Goal: Complete application form: Complete application form

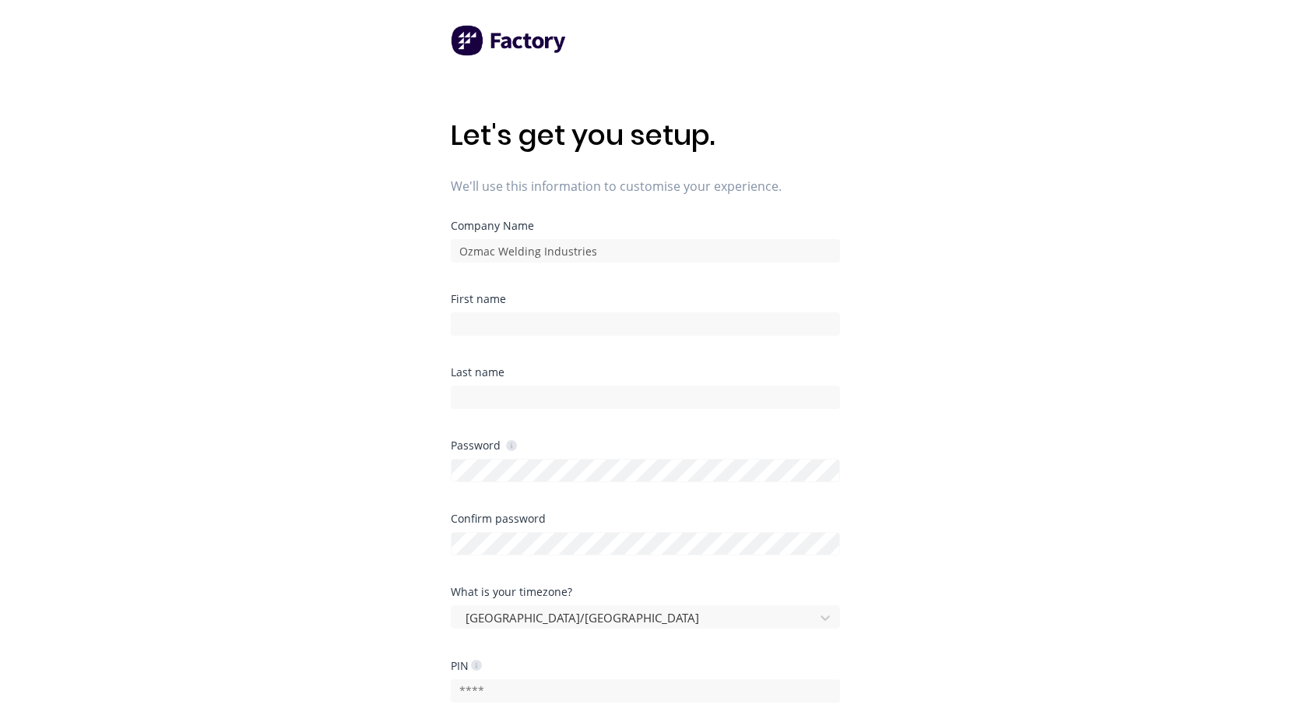
click at [508, 301] on div "First name" at bounding box center [645, 299] width 389 height 11
click at [487, 301] on div "First name" at bounding box center [645, 299] width 389 height 11
click at [466, 318] on input at bounding box center [645, 323] width 389 height 23
type input "j"
type input "[PERSON_NAME]"
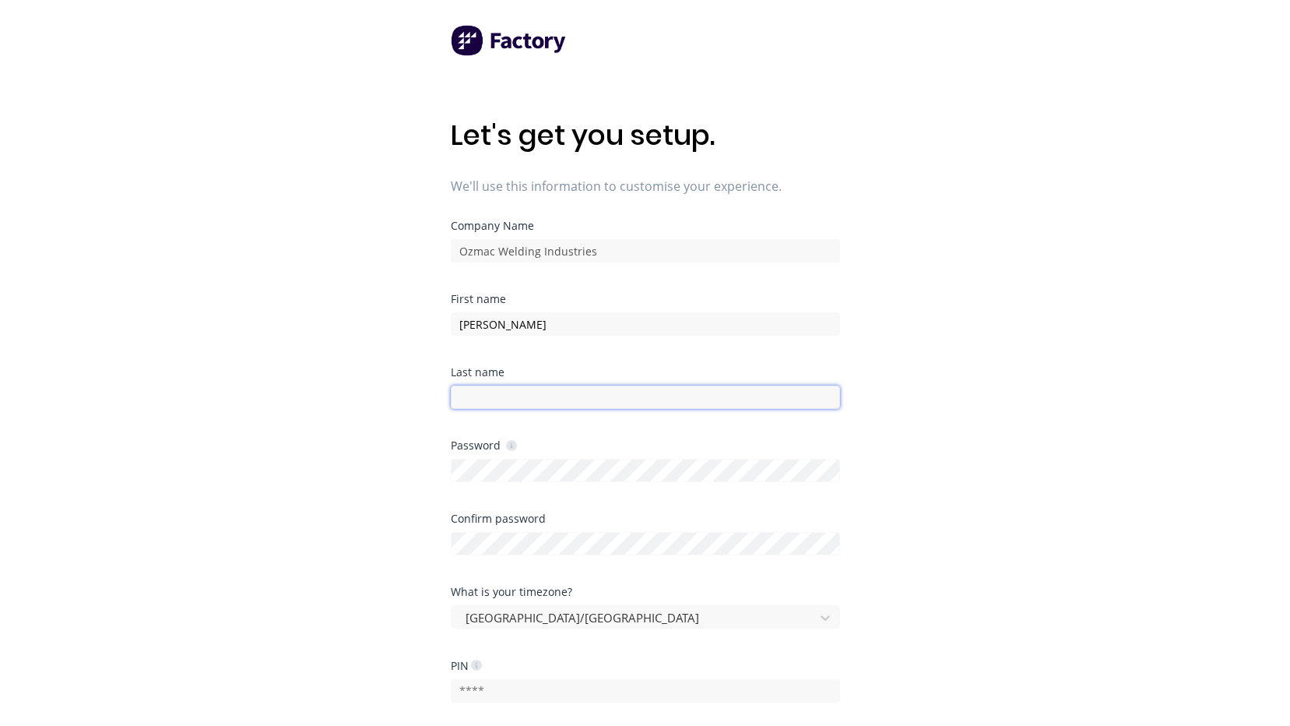
click at [506, 393] on input at bounding box center [645, 396] width 389 height 23
type input "[PERSON_NAME]"
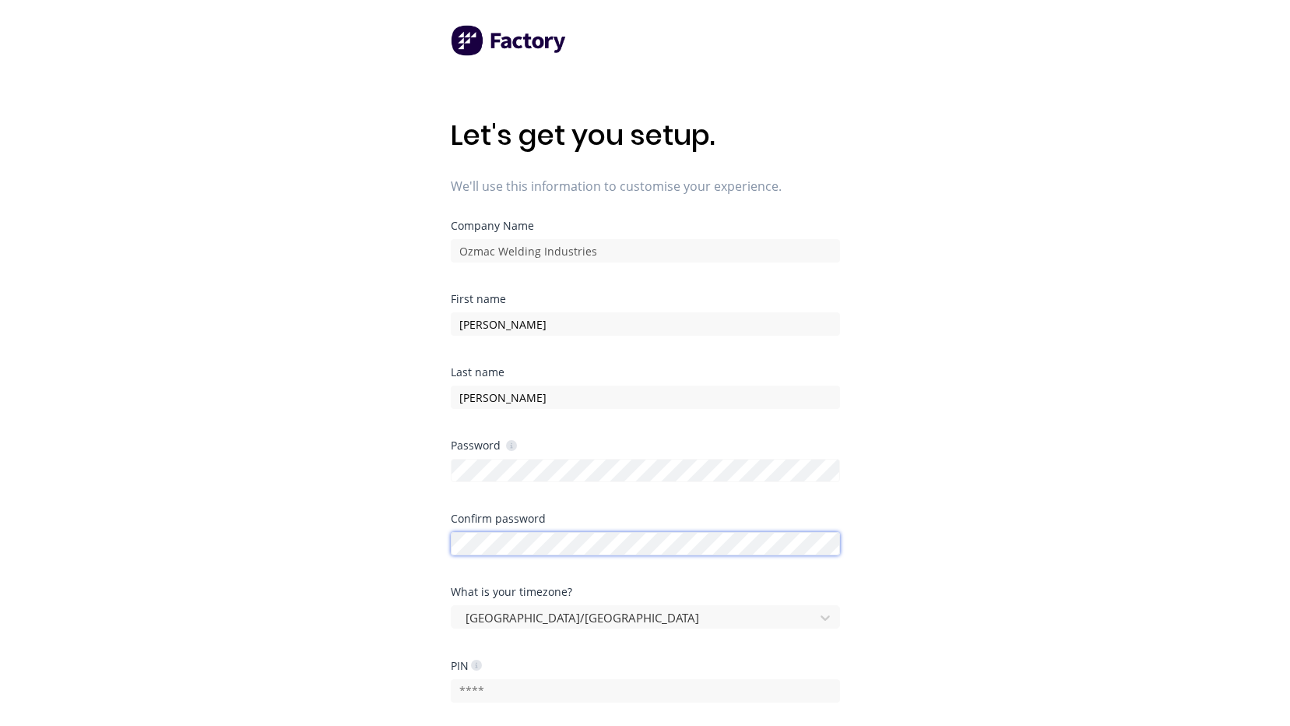
click at [601, 580] on div "Confirm password" at bounding box center [645, 549] width 389 height 73
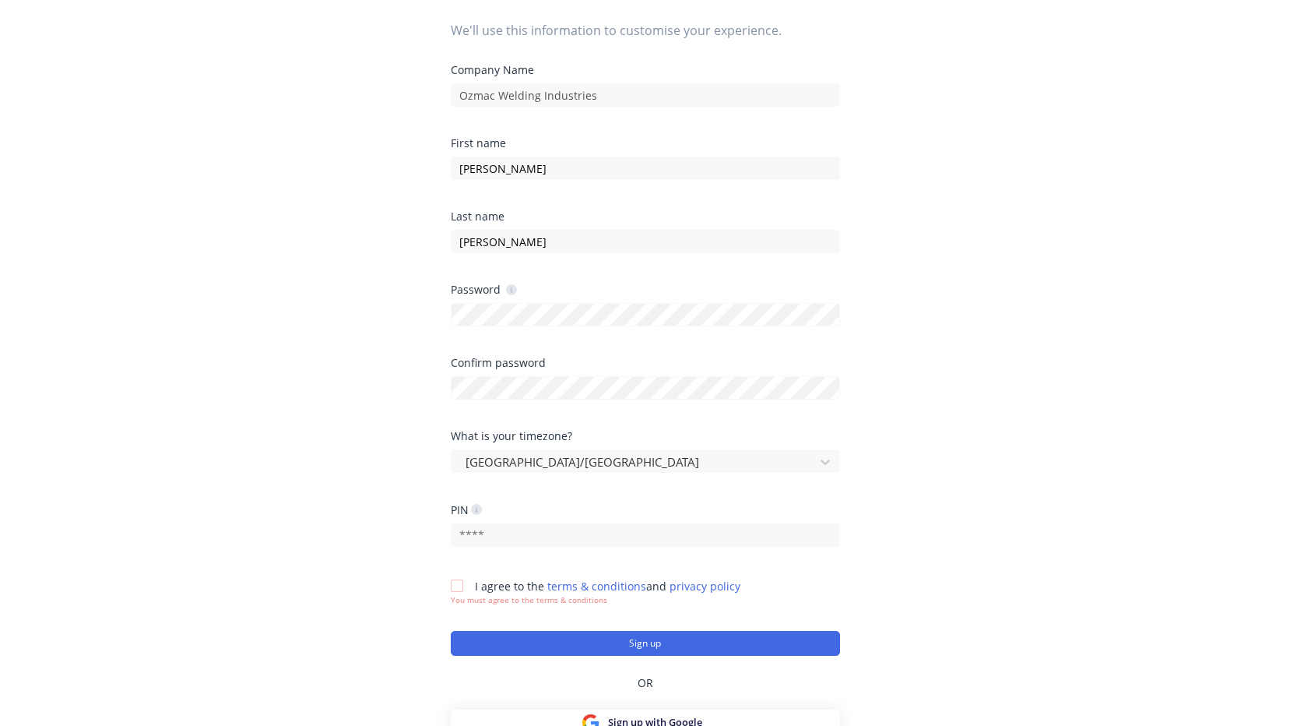
scroll to position [210, 0]
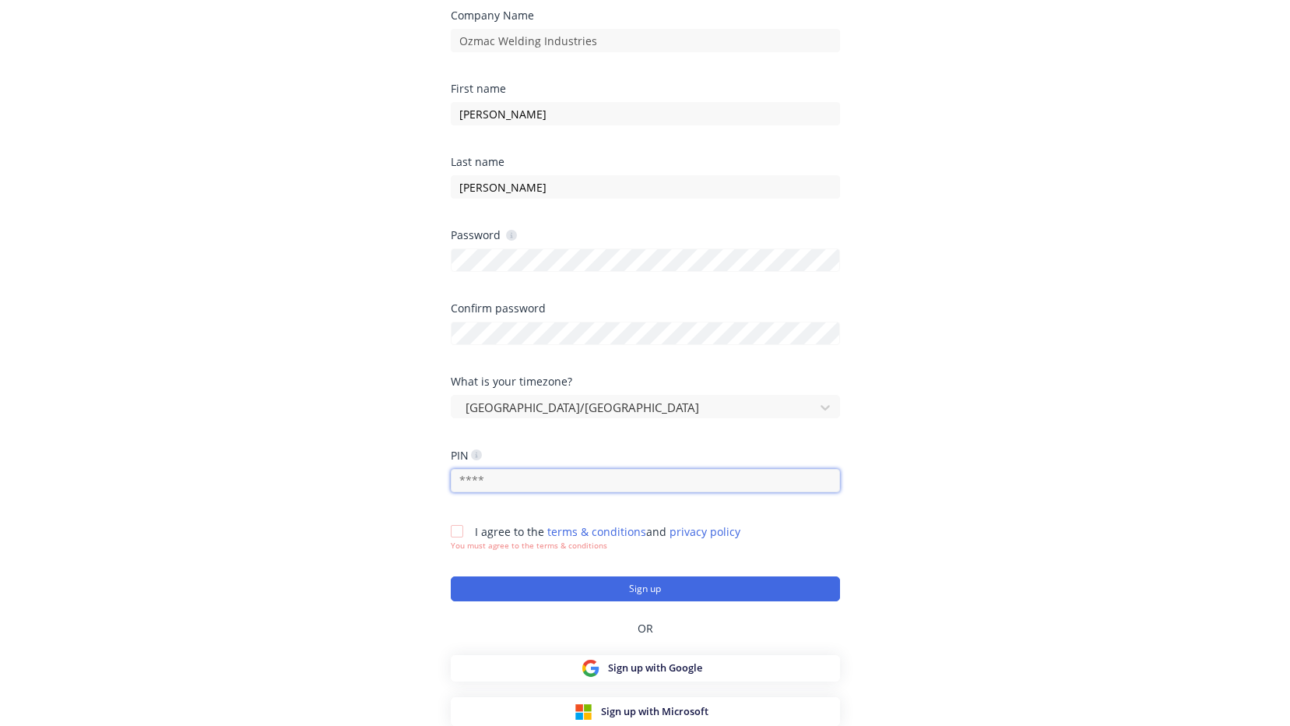
click at [497, 476] on input "text" at bounding box center [645, 480] width 389 height 23
click at [488, 475] on input "text" at bounding box center [645, 480] width 389 height 23
click at [439, 491] on div "Let's get you setup. We'll use this information to customise your experience. C…" at bounding box center [645, 184] width 1290 height 788
drag, startPoint x: 491, startPoint y: 477, endPoint x: 483, endPoint y: 475, distance: 8.7
click at [483, 475] on input "text" at bounding box center [645, 480] width 389 height 23
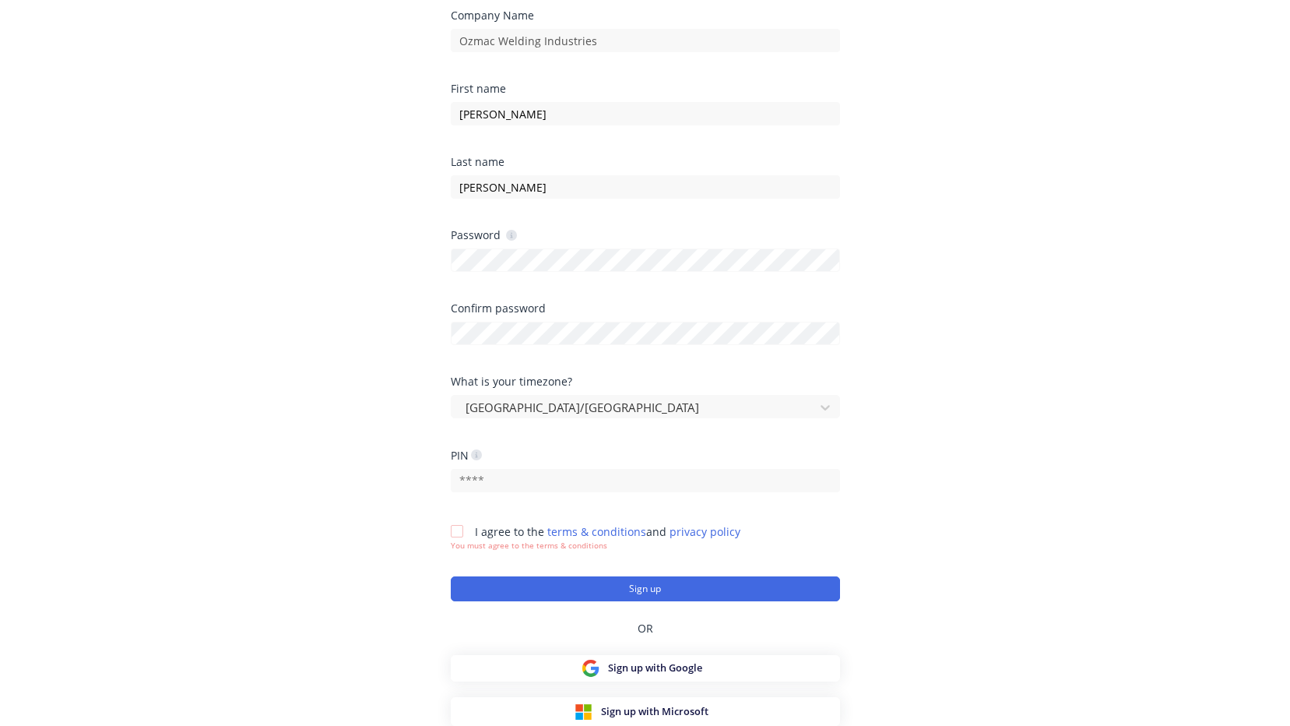
click at [395, 515] on div "Let's get you setup. We'll use this information to customise your experience. C…" at bounding box center [645, 184] width 1290 height 788
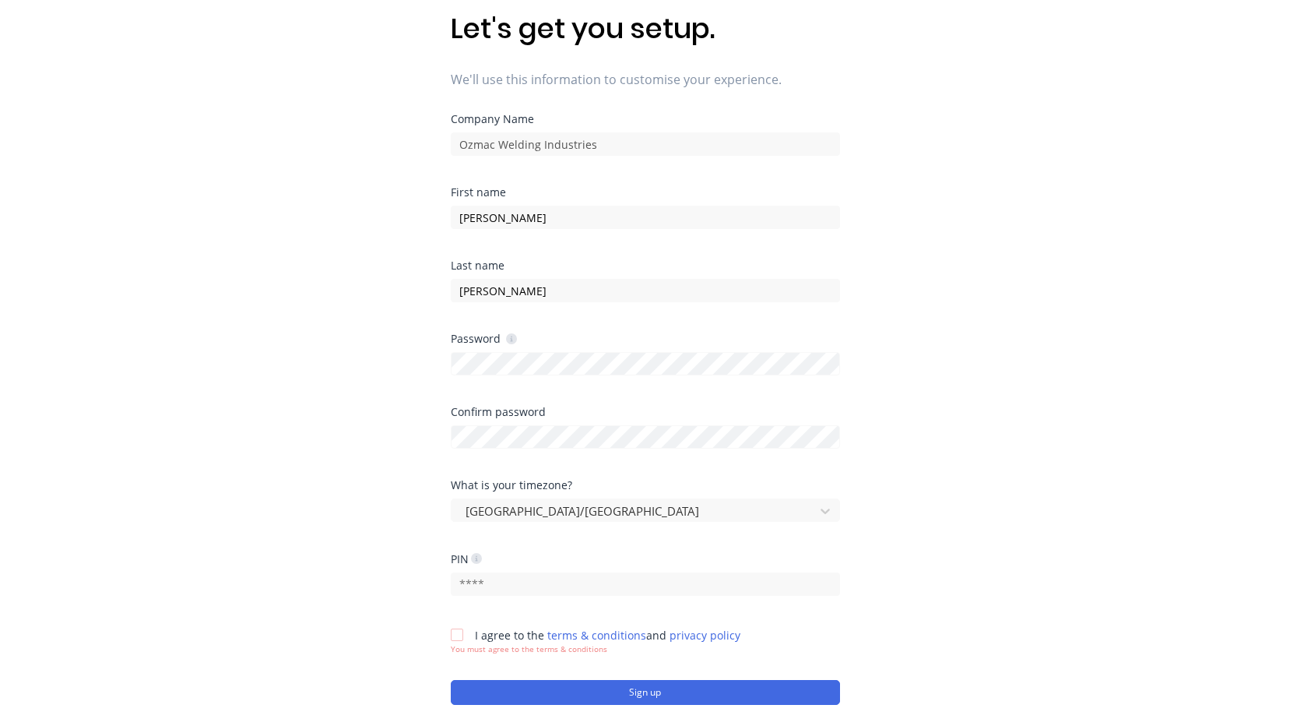
scroll to position [0, 0]
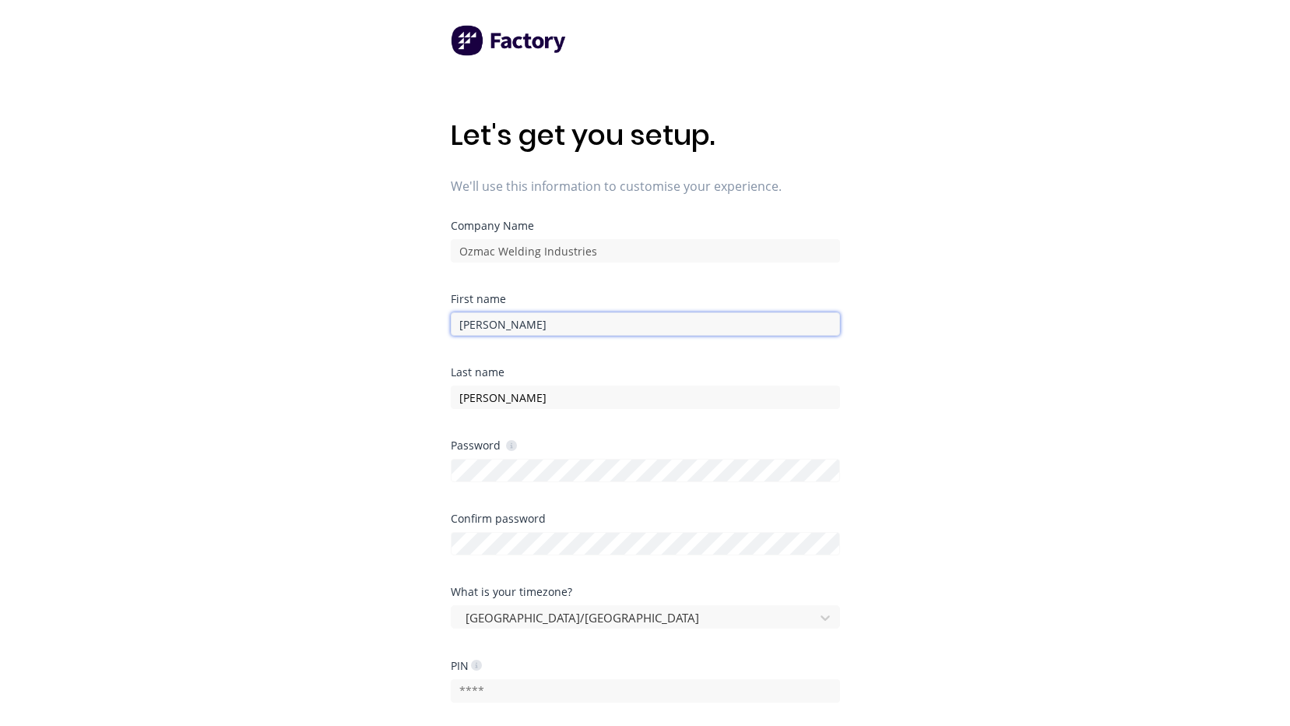
click at [463, 330] on input "[PERSON_NAME]" at bounding box center [645, 323] width 389 height 23
type input "[PERSON_NAME]"
click at [495, 323] on input "[PERSON_NAME]" at bounding box center [645, 323] width 389 height 23
click at [809, 426] on div "Last name [PERSON_NAME]" at bounding box center [645, 403] width 389 height 73
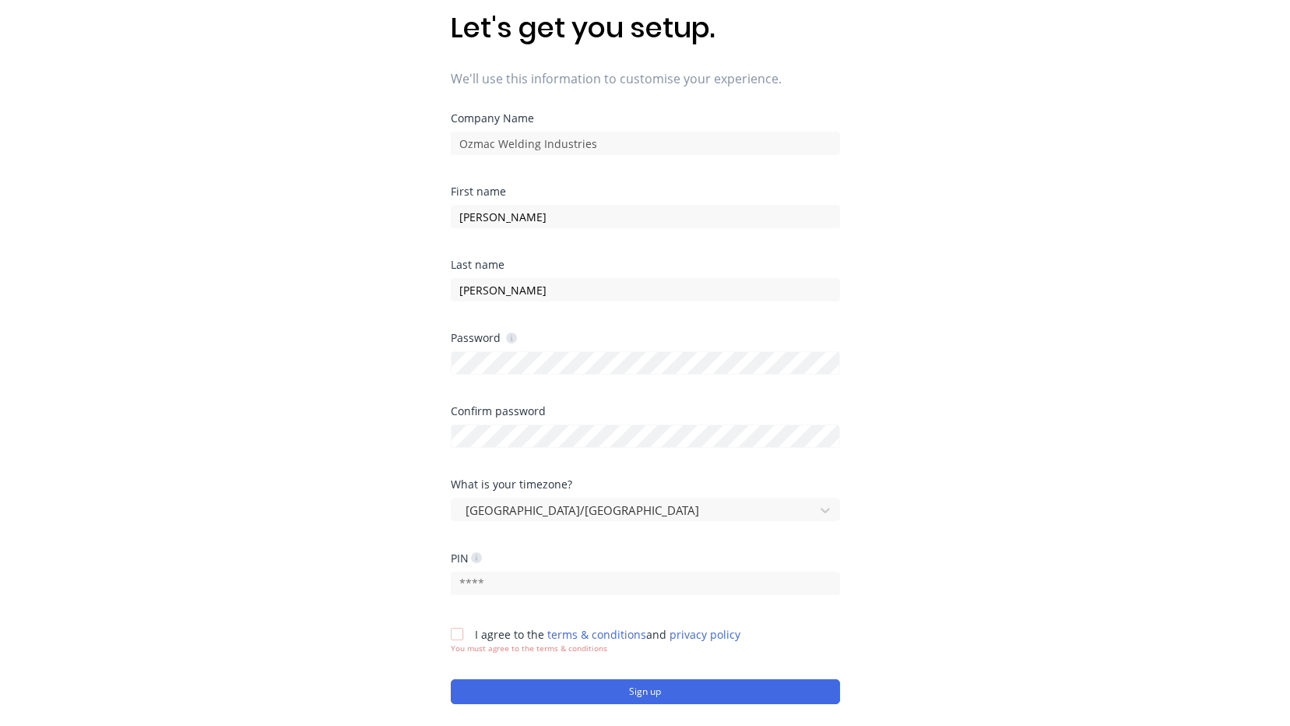
scroll to position [210, 0]
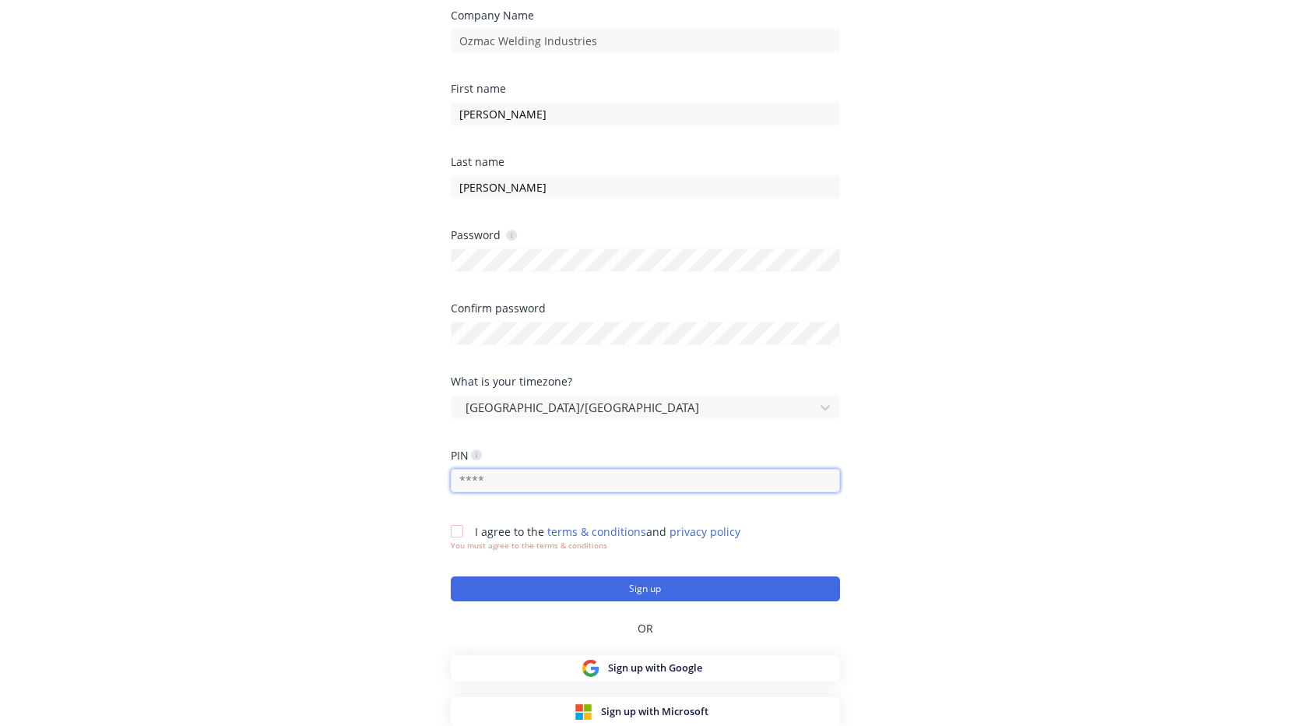
click at [486, 473] on input "text" at bounding box center [645, 480] width 389 height 23
